Goal: Task Accomplishment & Management: Complete application form

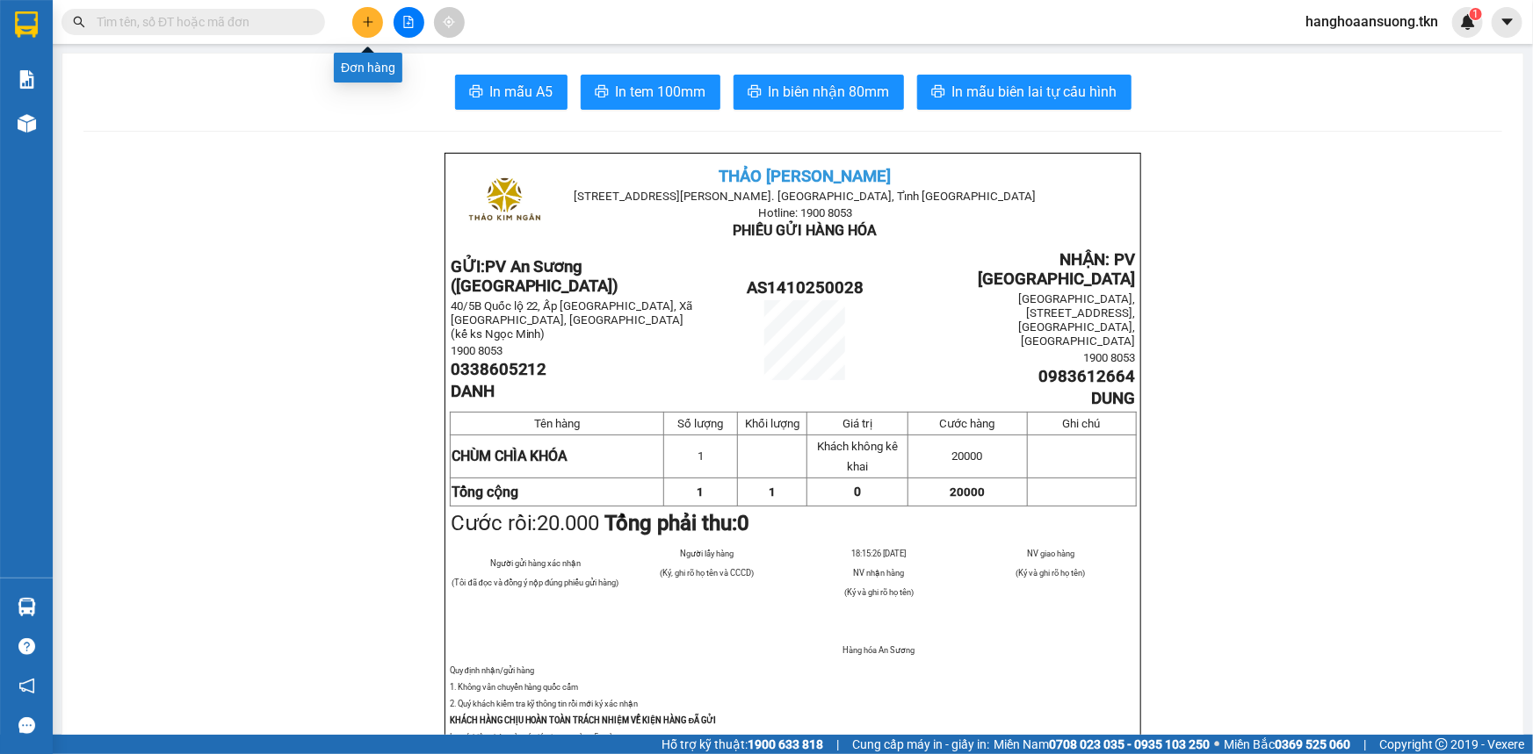
click at [364, 21] on icon "plus" at bounding box center [368, 21] width 10 height 1
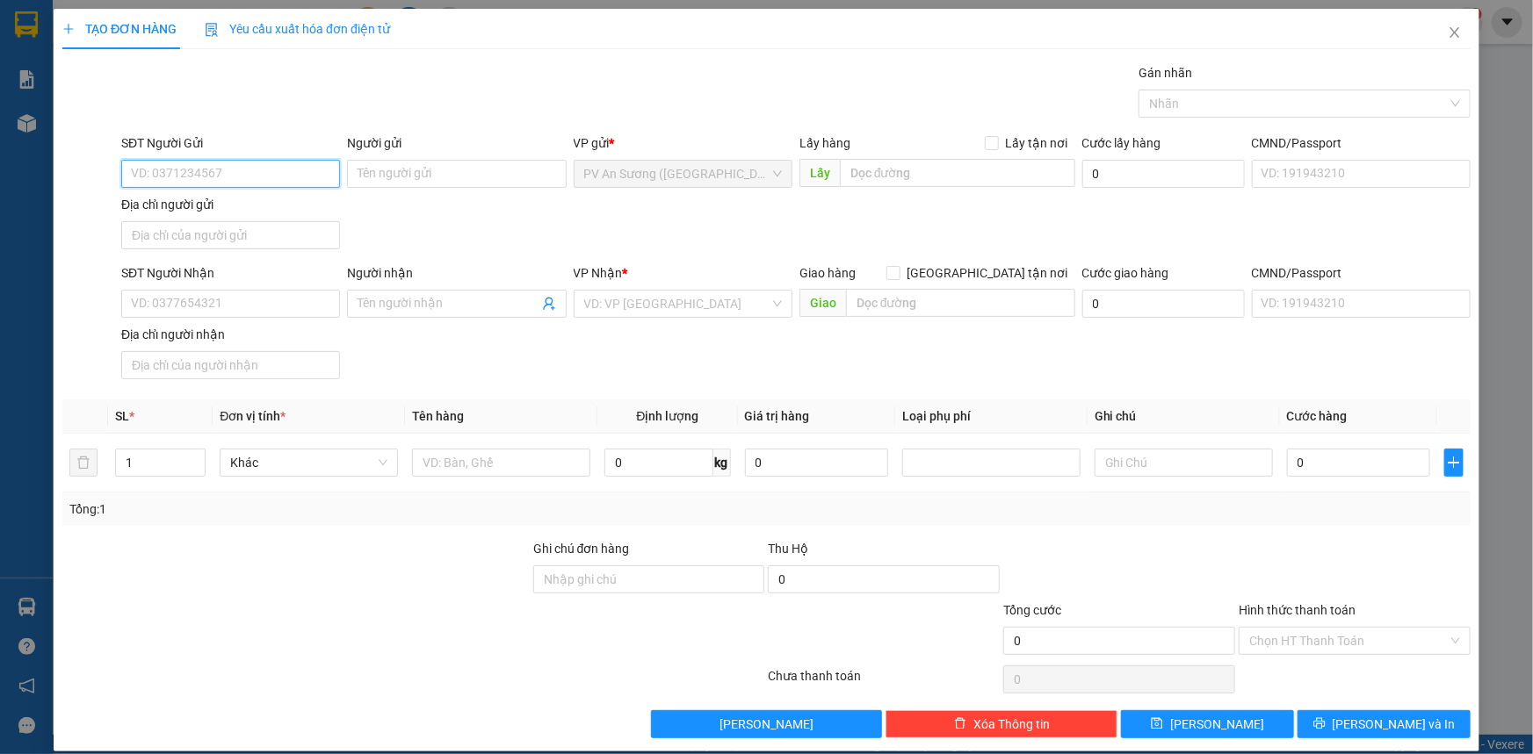
click at [219, 171] on input "SĐT Người Gửi" at bounding box center [230, 174] width 219 height 28
type input "0798560573"
click at [422, 176] on input "Người gửi" at bounding box center [456, 174] width 219 height 28
type input "[PERSON_NAME]"
click at [262, 301] on input "SĐT Người Nhận" at bounding box center [230, 304] width 219 height 28
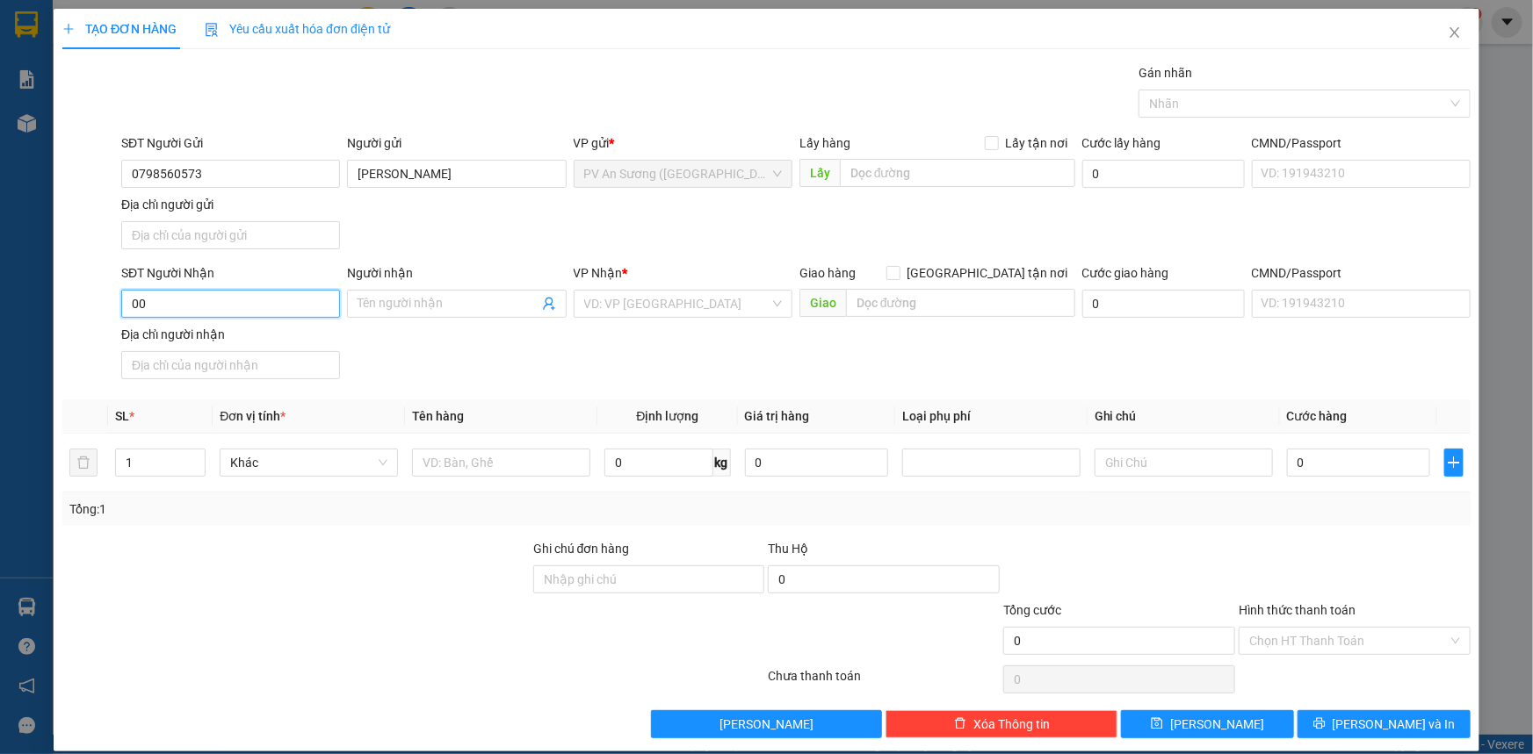
type input "0"
type input "0907180686"
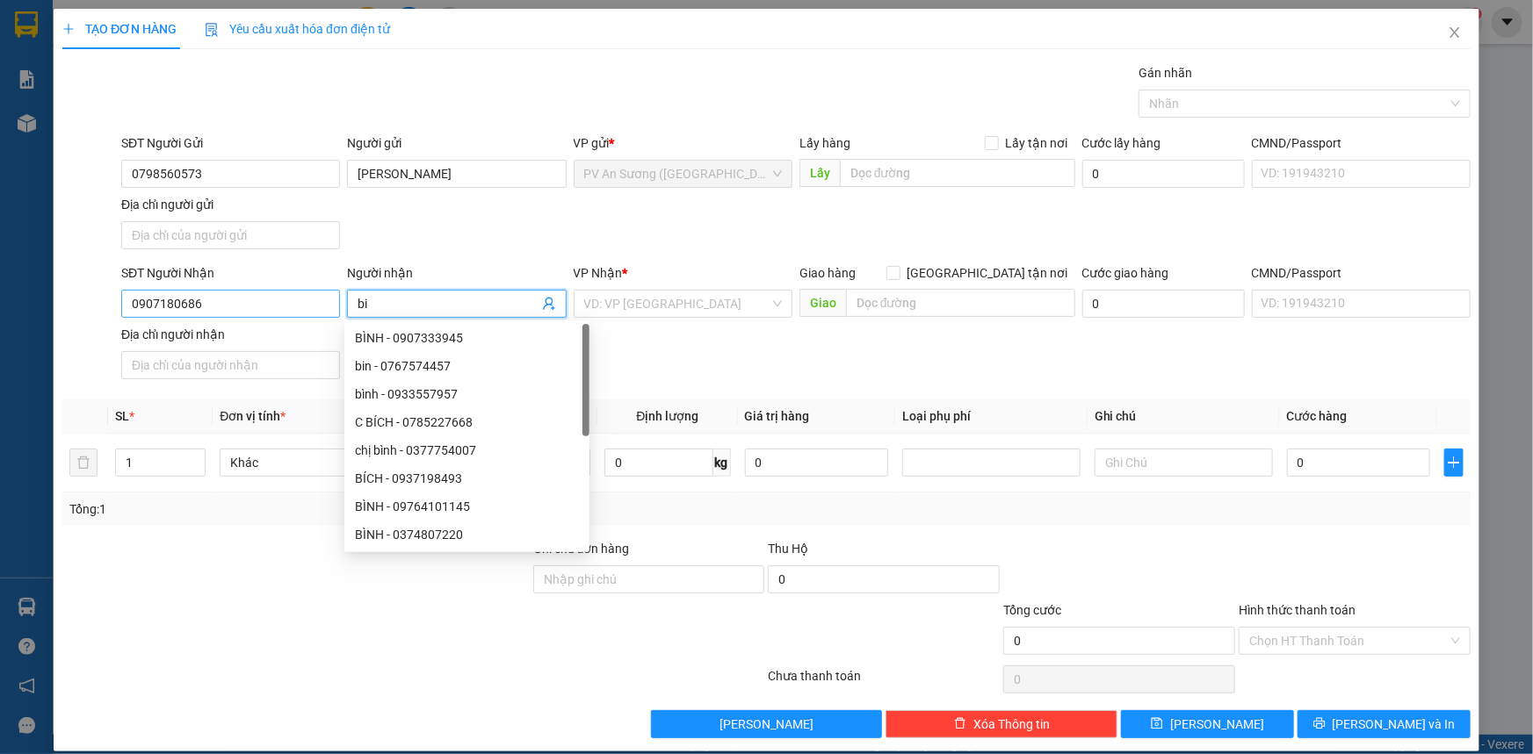
type input "bi"
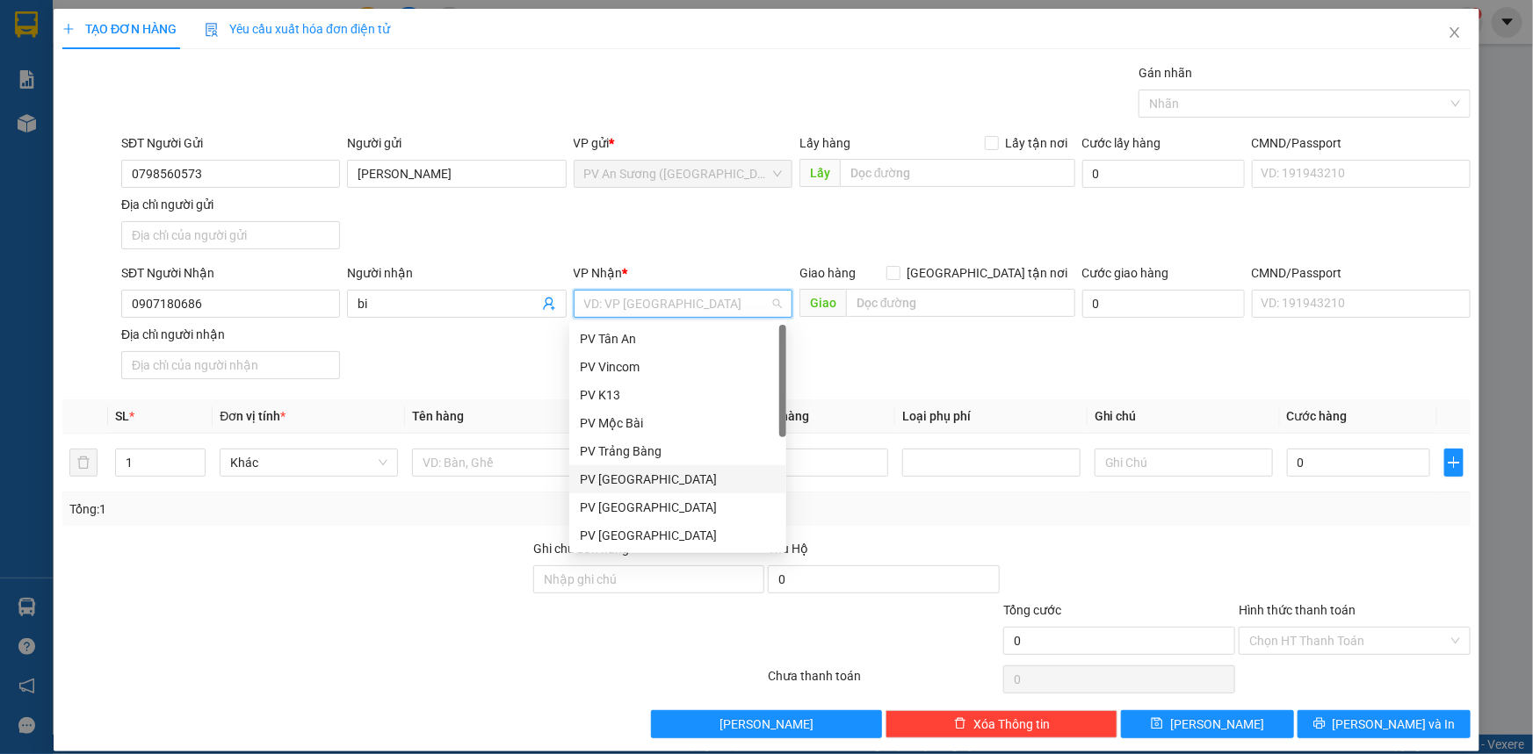
click at [653, 478] on div "PV [GEOGRAPHIC_DATA]" at bounding box center [678, 479] width 196 height 19
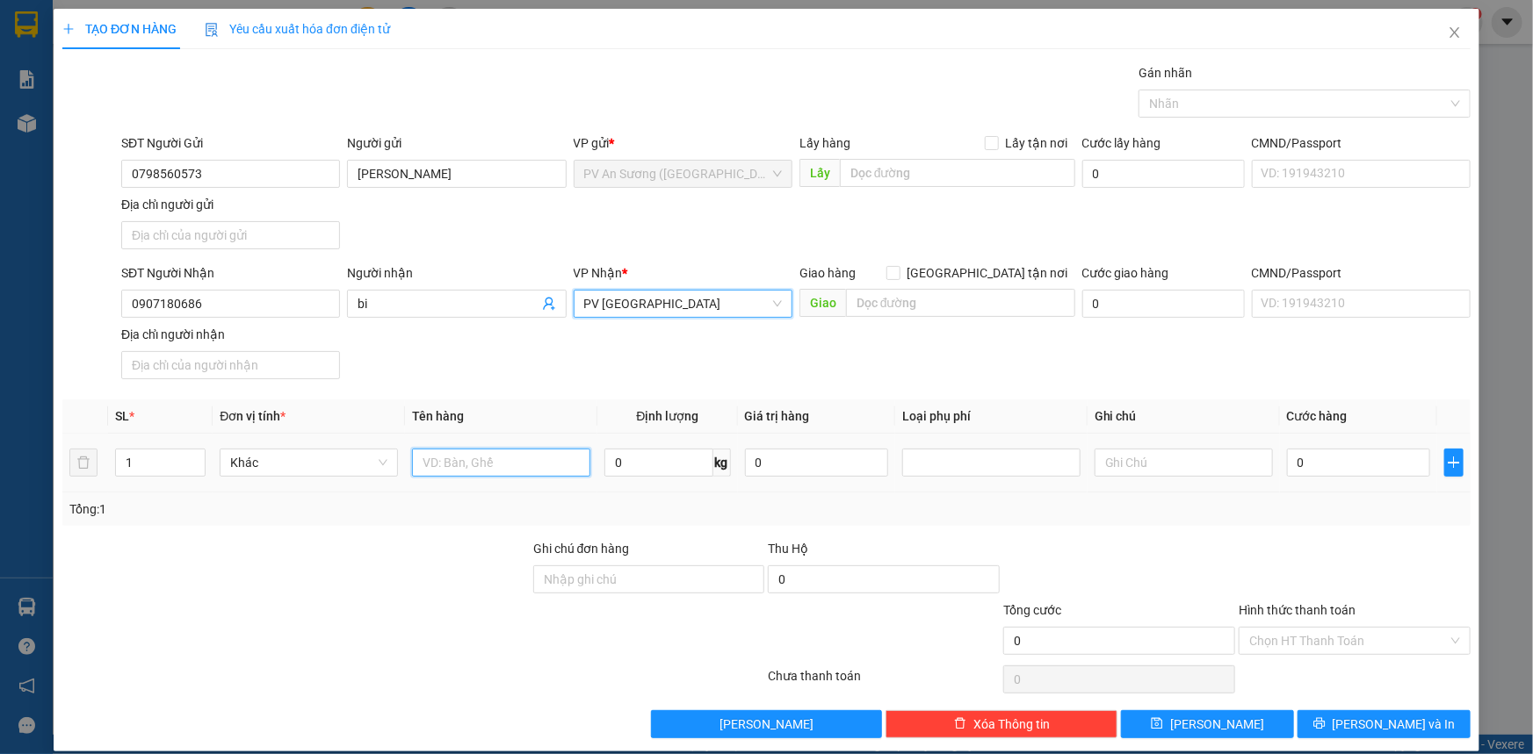
click at [465, 460] on input "text" at bounding box center [501, 463] width 178 height 28
type input "c"
type input "con dấu"
click at [1223, 465] on input "text" at bounding box center [1183, 463] width 178 height 28
type input "hư không đền"
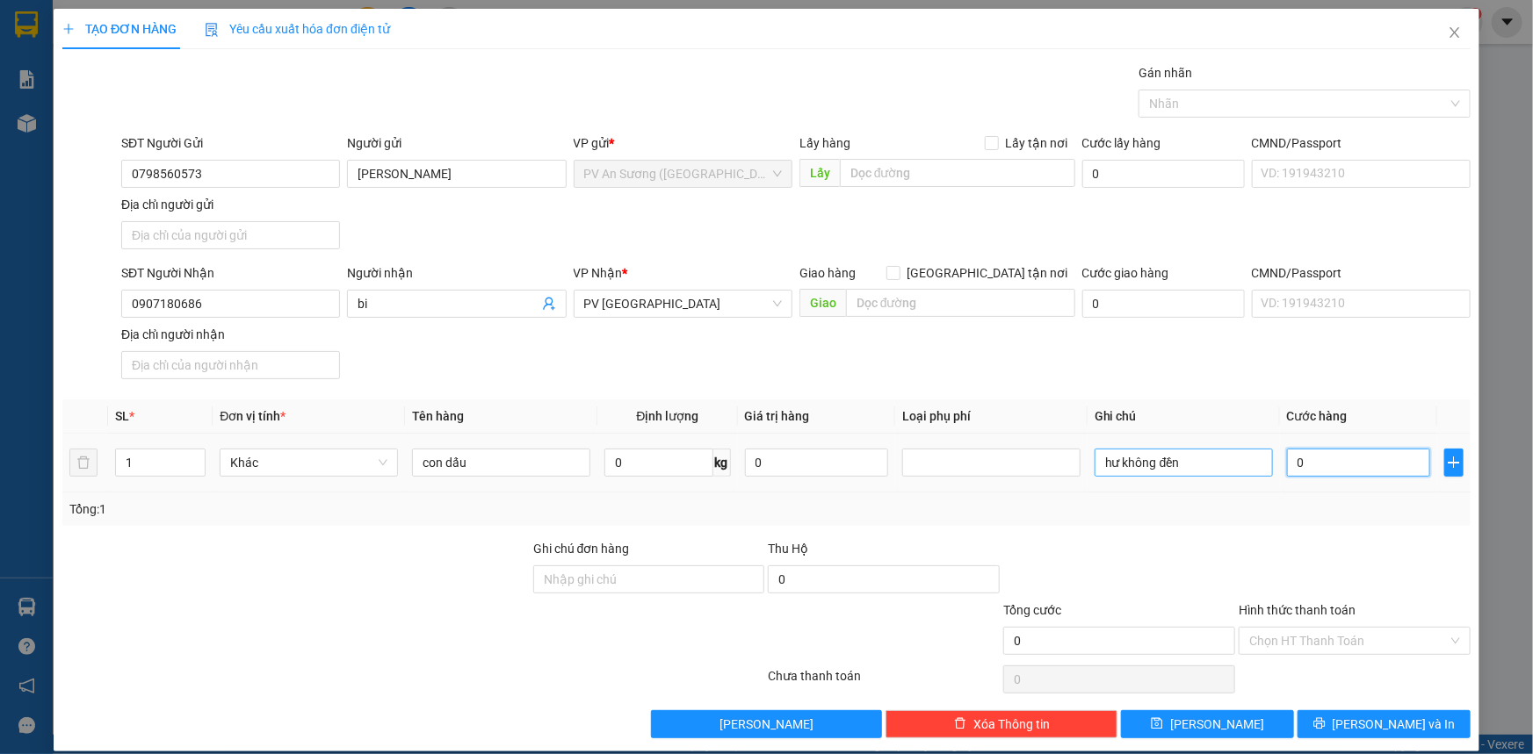
type input "002"
type input "2"
type input "0.020"
type input "20"
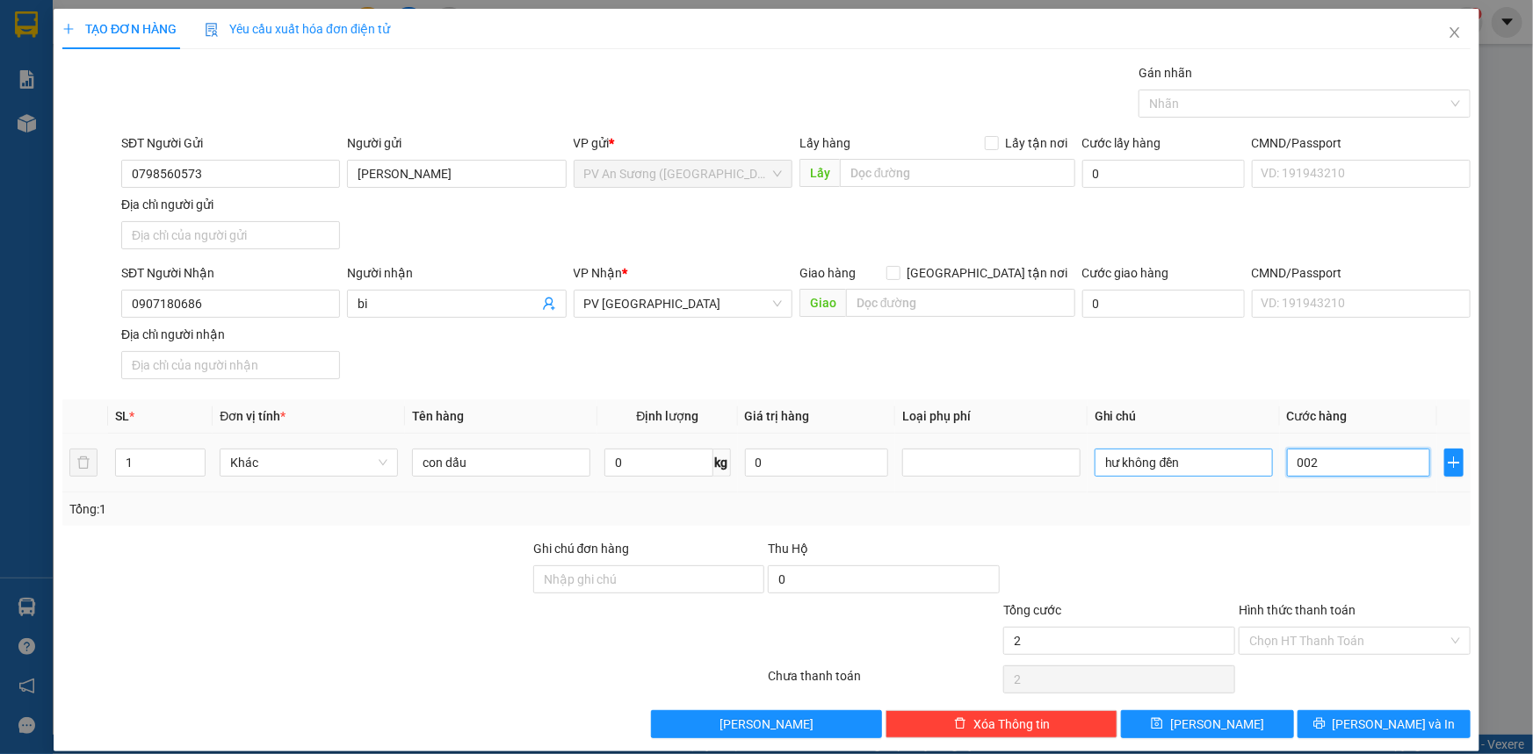
type input "20"
click at [1381, 632] on input "Hình thức thanh toán" at bounding box center [1348, 641] width 198 height 26
type input "20.000"
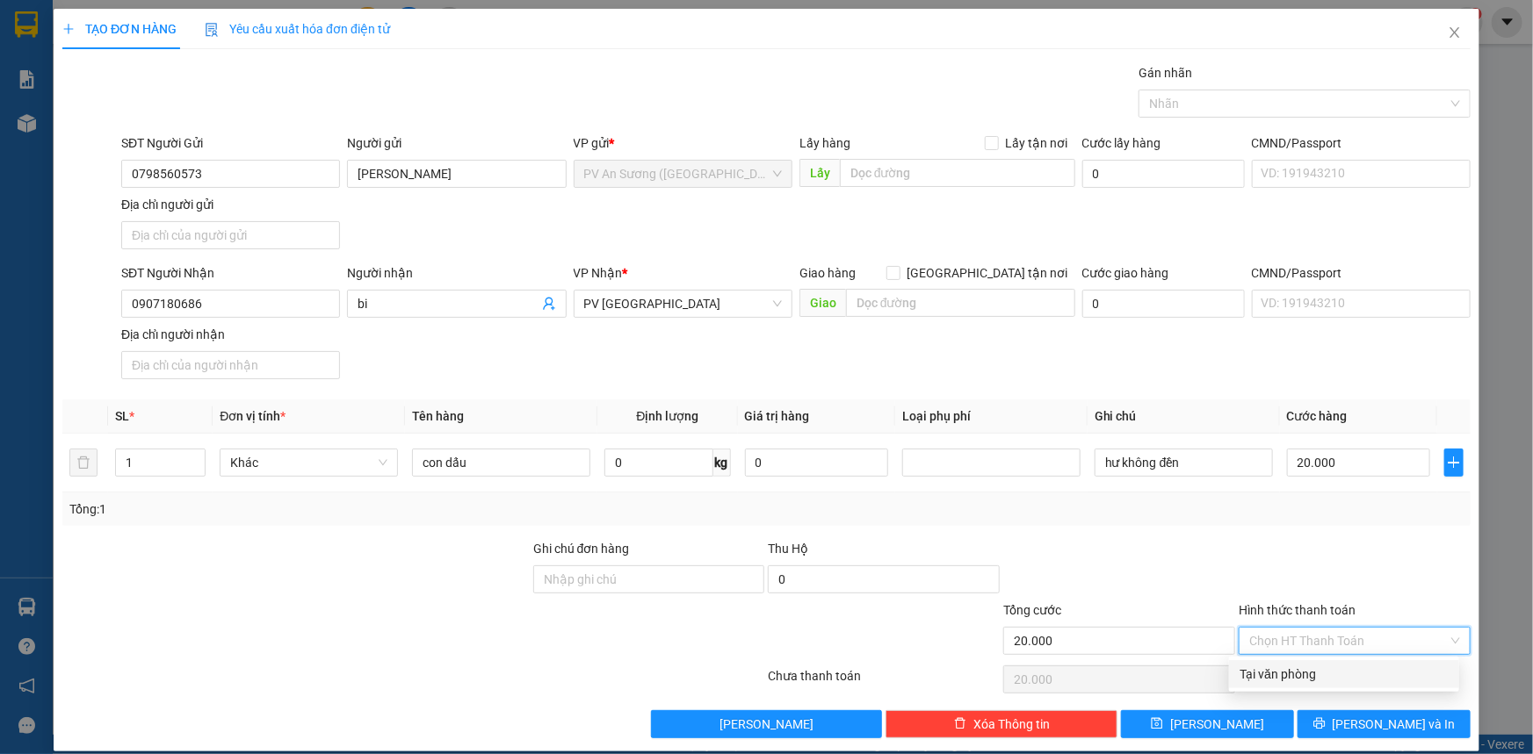
click at [1336, 665] on div "Tại văn phòng" at bounding box center [1343, 674] width 209 height 19
type input "0"
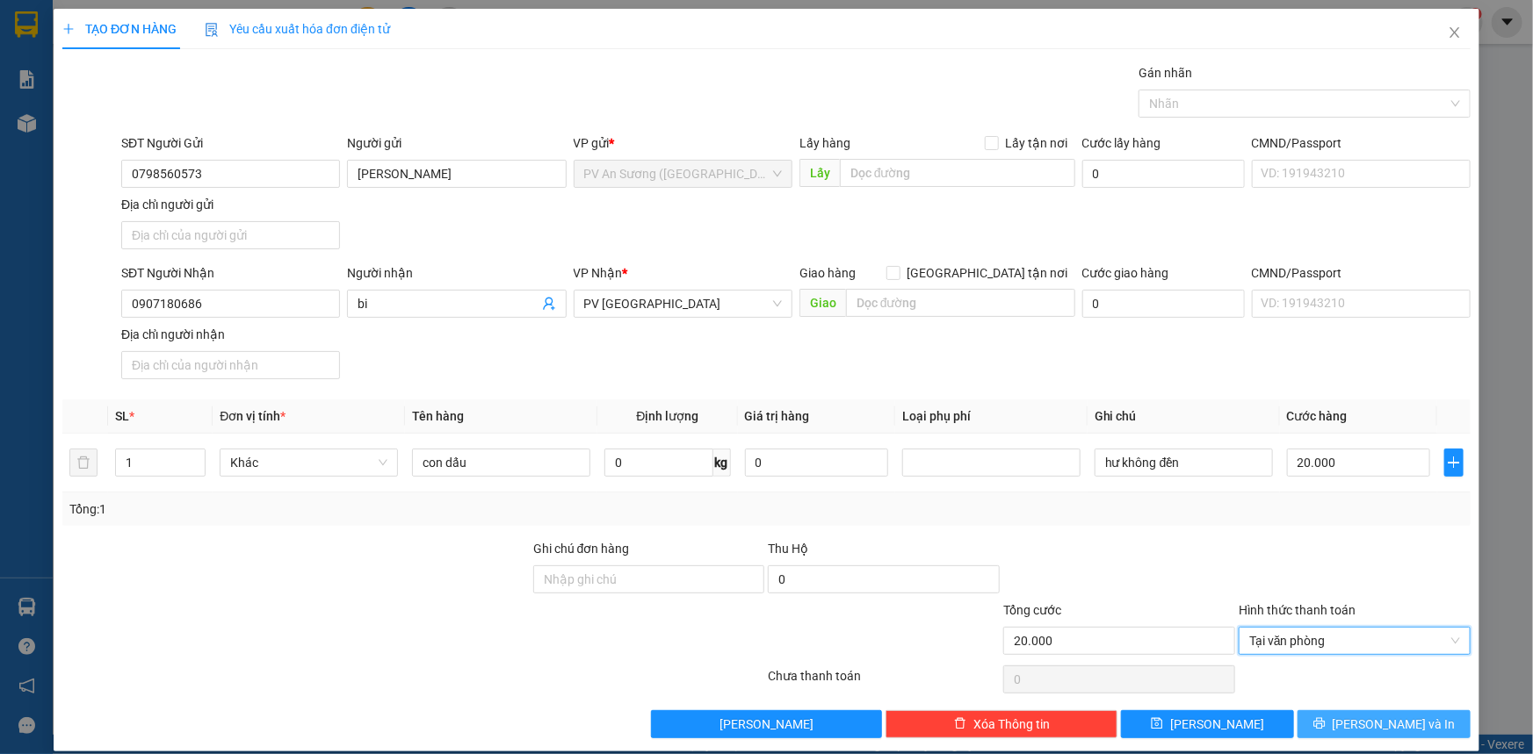
click at [1321, 709] on div "Transit Pickup Surcharge Ids Transit Deliver Surcharge Ids Transit Deliver Surc…" at bounding box center [766, 400] width 1408 height 675
click at [1387, 732] on button "[PERSON_NAME] và In" at bounding box center [1383, 725] width 173 height 28
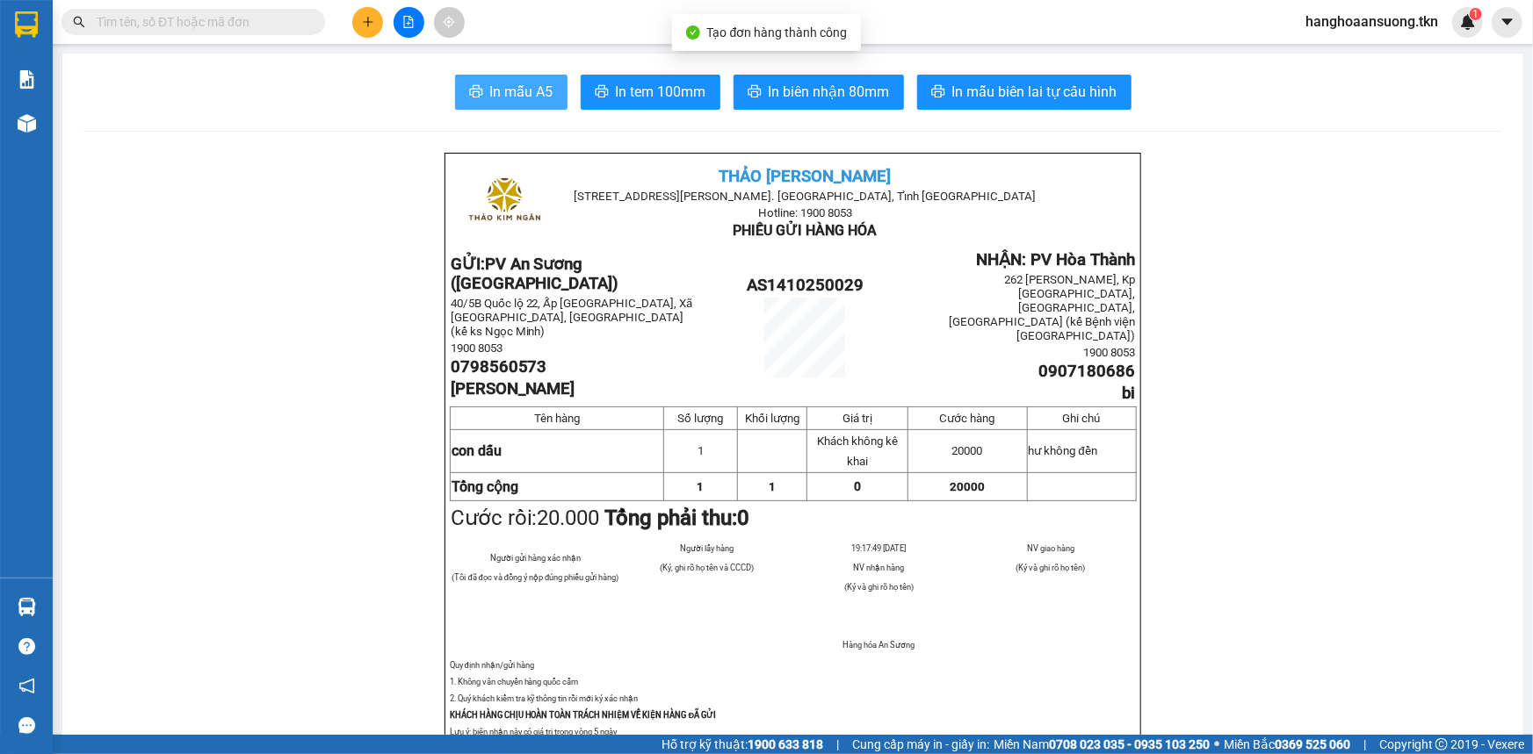
click at [527, 102] on span "In mẫu A5" at bounding box center [521, 92] width 63 height 22
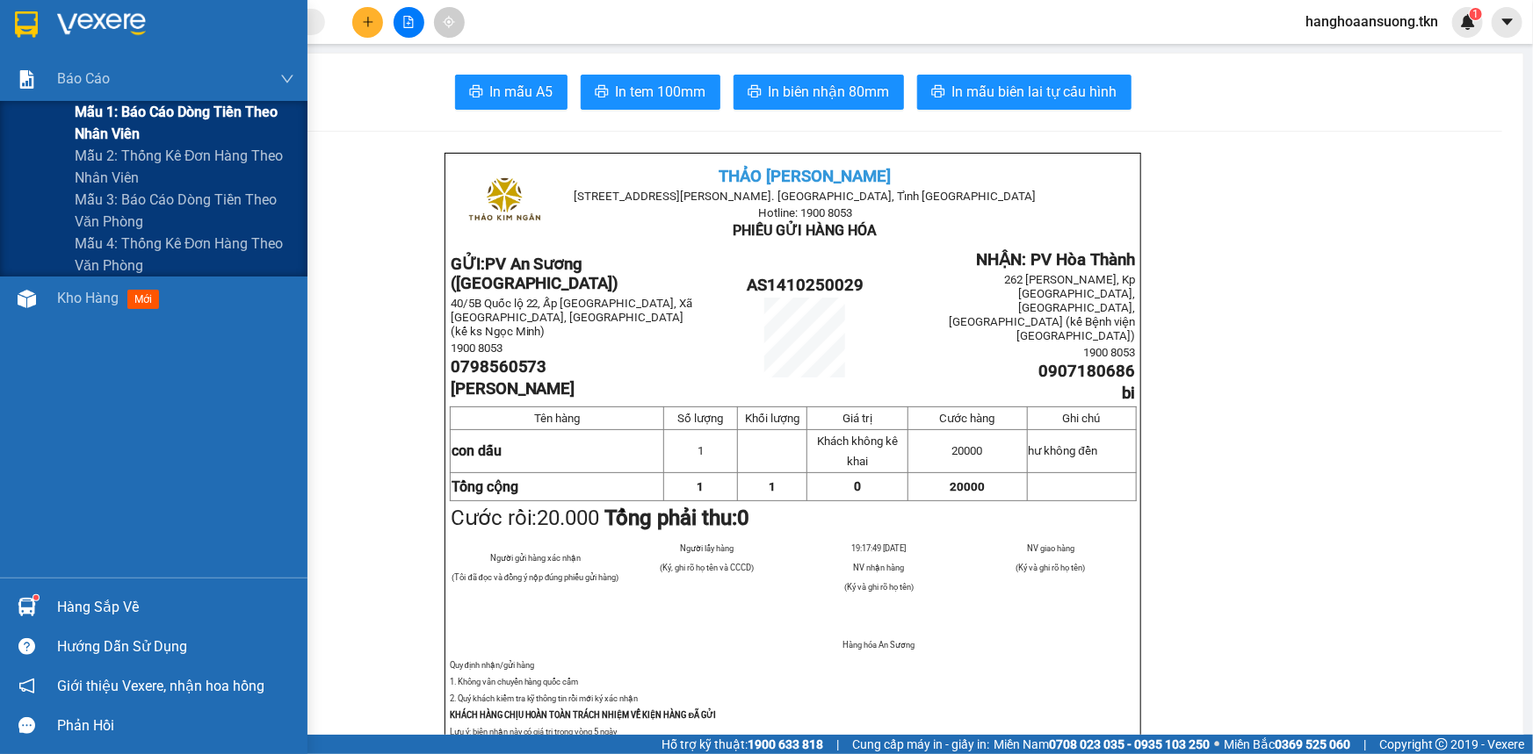
click at [119, 138] on span "Mẫu 1: Báo cáo dòng tiền theo nhân viên" at bounding box center [185, 123] width 220 height 44
